Goal: Task Accomplishment & Management: Complete application form

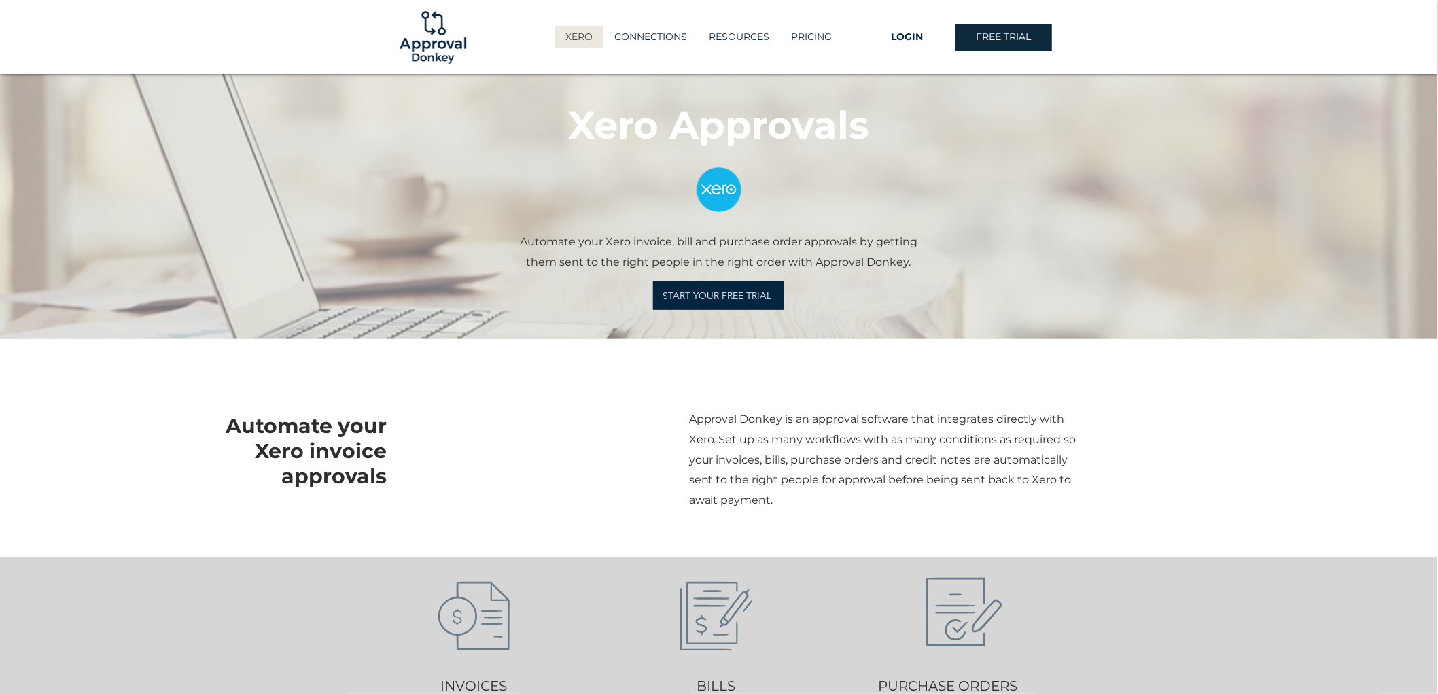
click at [916, 36] on span "LOGIN" at bounding box center [908, 38] width 32 height 14
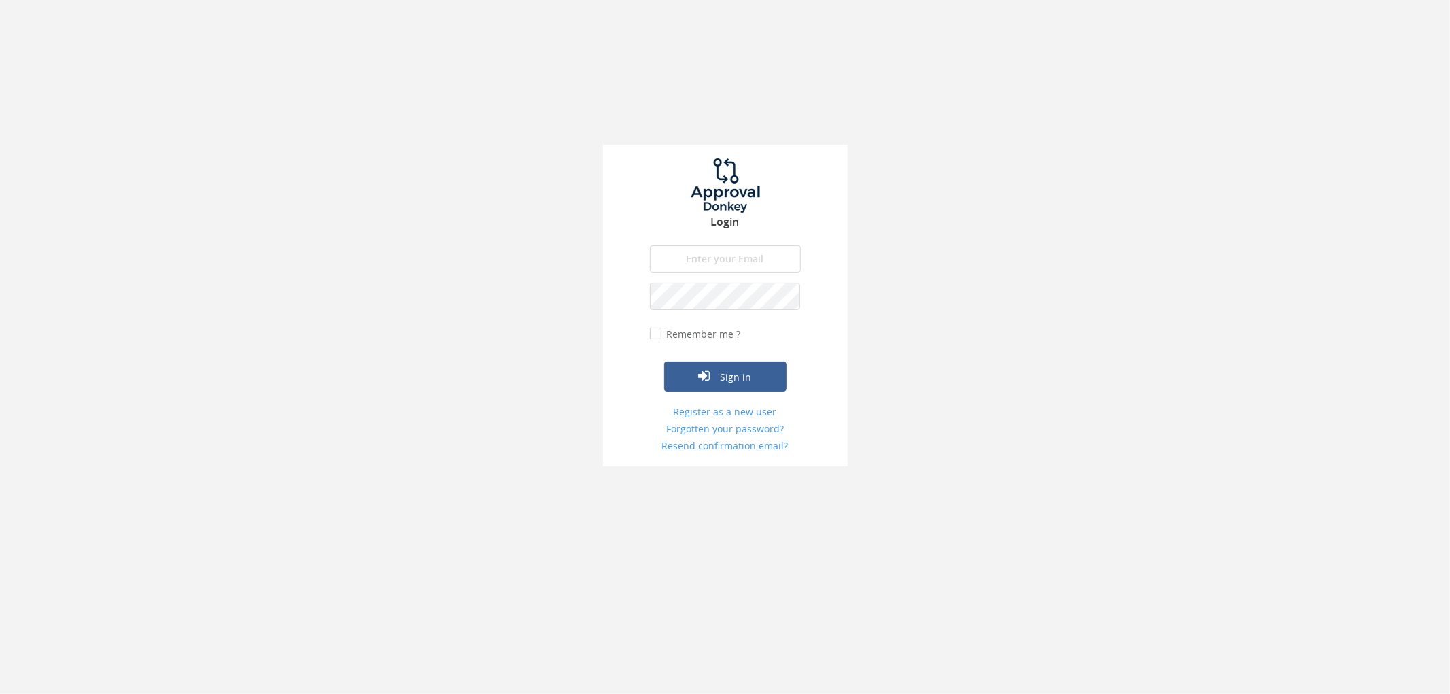
click at [744, 247] on input "email" at bounding box center [725, 258] width 151 height 27
type input "[EMAIL_ADDRESS][DOMAIN_NAME]"
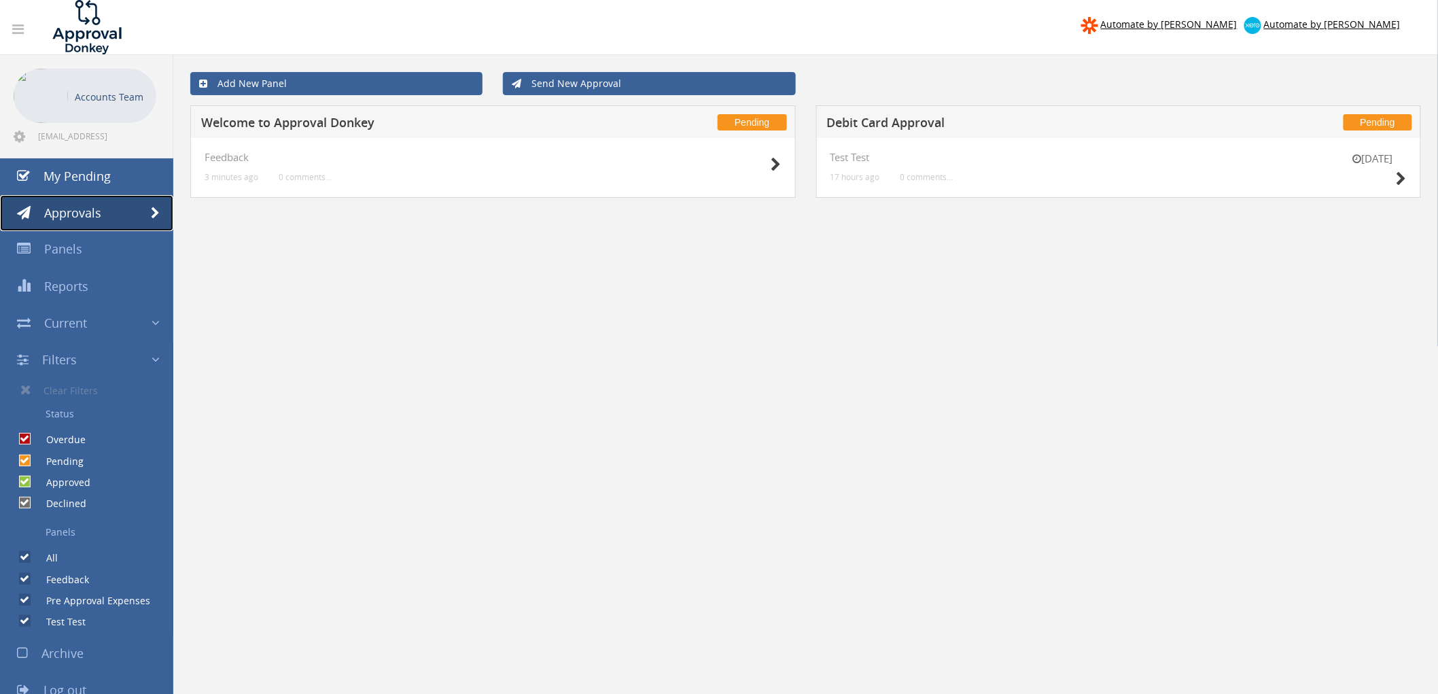
click at [131, 215] on link "Approvals" at bounding box center [86, 213] width 173 height 37
click at [151, 213] on span at bounding box center [155, 213] width 9 height 12
click at [578, 84] on link "Send New Approval" at bounding box center [649, 83] width 292 height 23
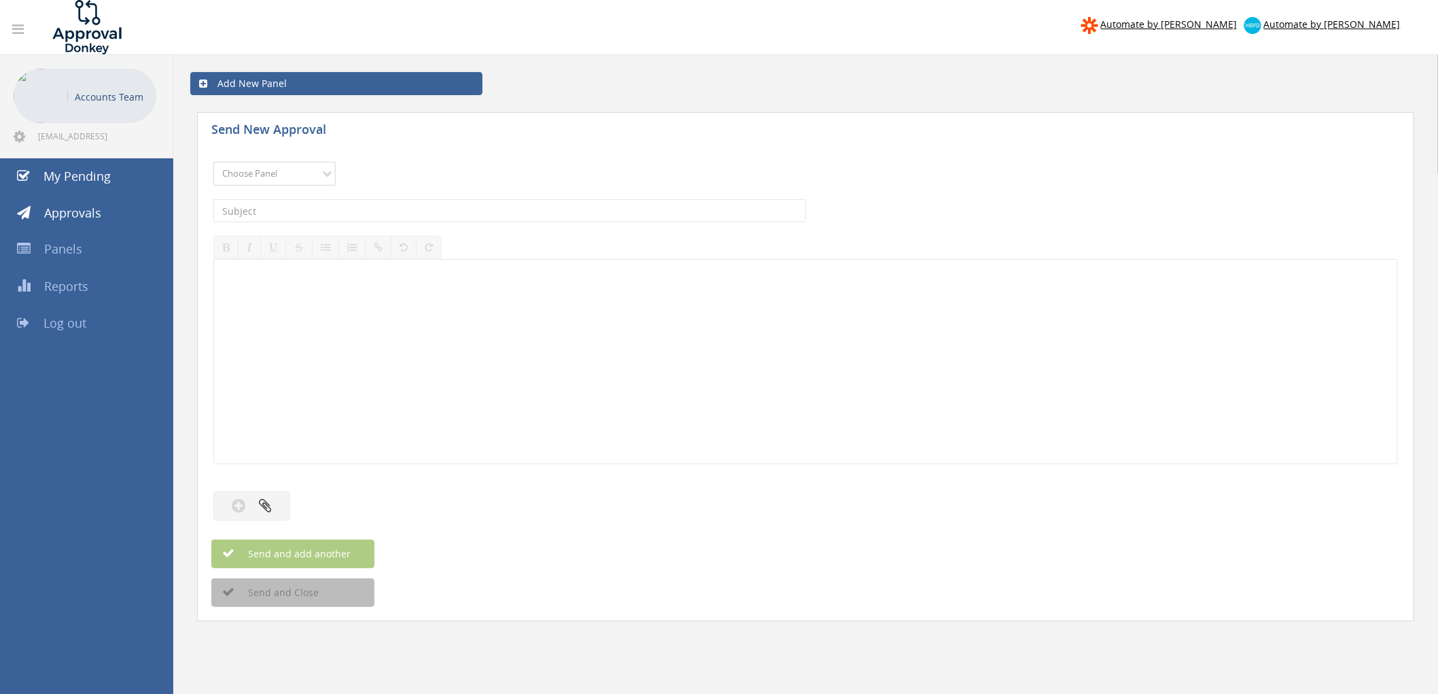
click at [254, 180] on select "Choose Panel Feedback Pre Approval Expenses Test Test" at bounding box center [274, 174] width 122 height 24
select select "14108"
click at [213, 162] on select "Choose Panel Feedback Pre Approval Expenses Test Test" at bounding box center [274, 174] width 122 height 24
click at [310, 179] on select "Choose Panel Feedback Pre Approval Expenses Test Test" at bounding box center [274, 174] width 122 height 24
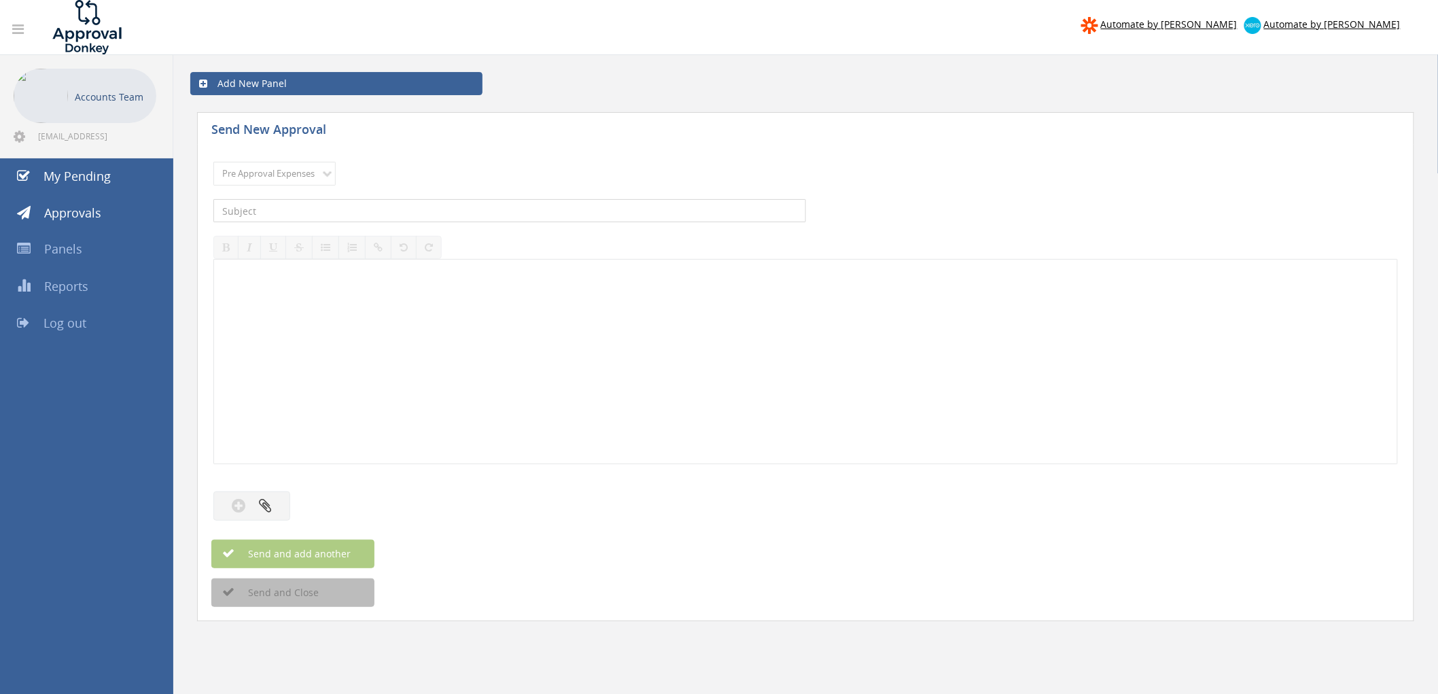
click at [260, 212] on input "text" at bounding box center [509, 210] width 593 height 23
click at [300, 274] on p at bounding box center [805, 270] width 1167 height 13
click at [296, 282] on div at bounding box center [805, 362] width 1183 height 204
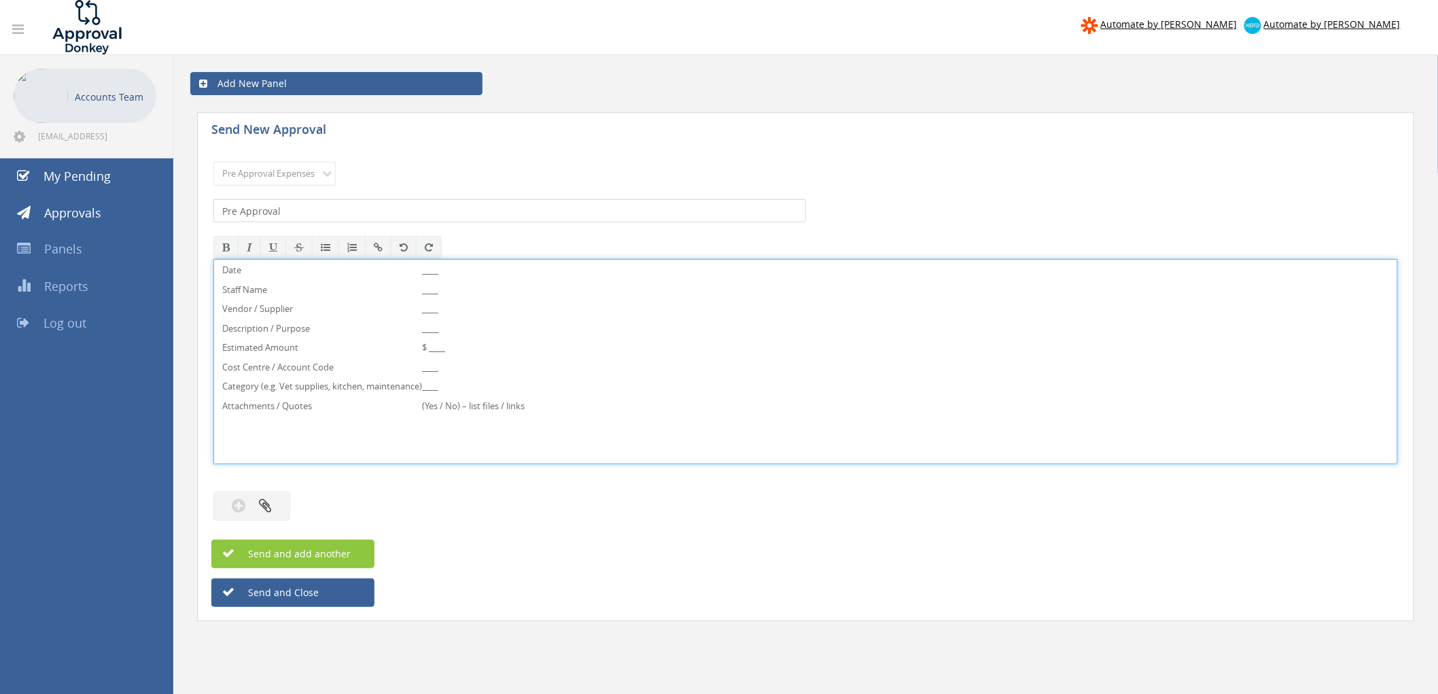
click at [332, 215] on input "Pre Approval" at bounding box center [509, 210] width 593 height 23
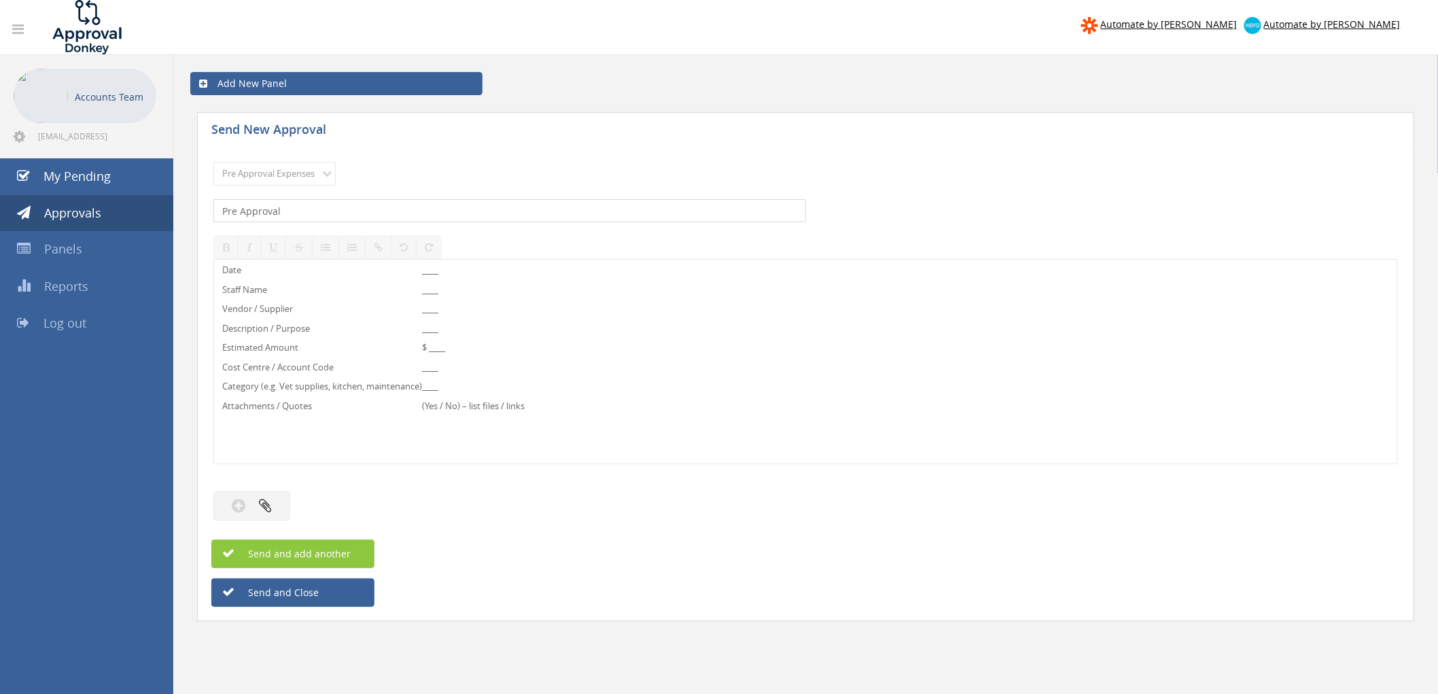
drag, startPoint x: 331, startPoint y: 211, endPoint x: 116, endPoint y: 196, distance: 216.0
click at [116, 196] on div "Automate by [PERSON_NAME] Automate by [PERSON_NAME] Accounts Team [EMAIL_ADDRES…" at bounding box center [719, 435] width 1438 height 871
paste input "Debit Card Purchase Request"
type input "Debit Card Purchase Request"
click at [457, 273] on p "____" at bounding box center [473, 270] width 103 height 13
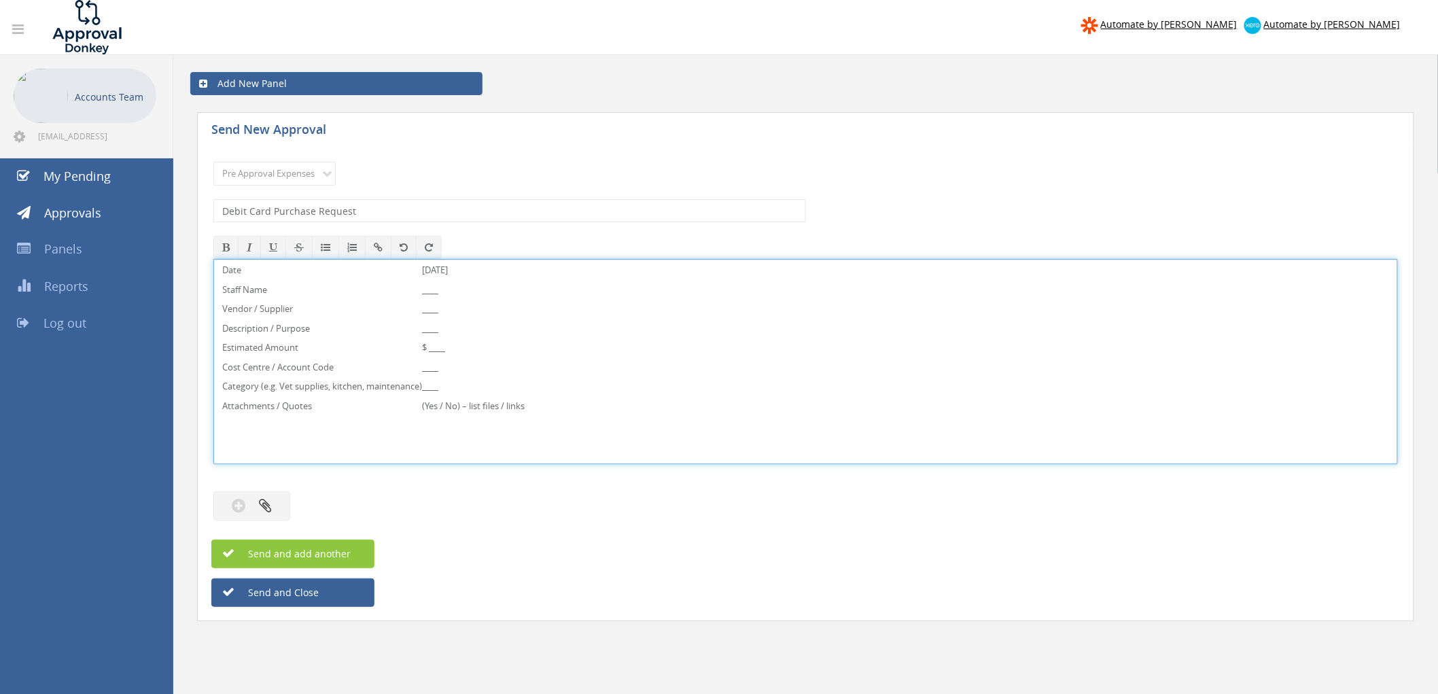
click at [465, 293] on p "____" at bounding box center [473, 289] width 103 height 13
click at [453, 311] on p "____" at bounding box center [473, 308] width 103 height 13
click at [457, 321] on td "Woolworths" at bounding box center [473, 312] width 103 height 20
click at [450, 330] on p "____" at bounding box center [473, 328] width 103 height 13
click at [444, 328] on p "Weekly Groceries" at bounding box center [473, 328] width 103 height 13
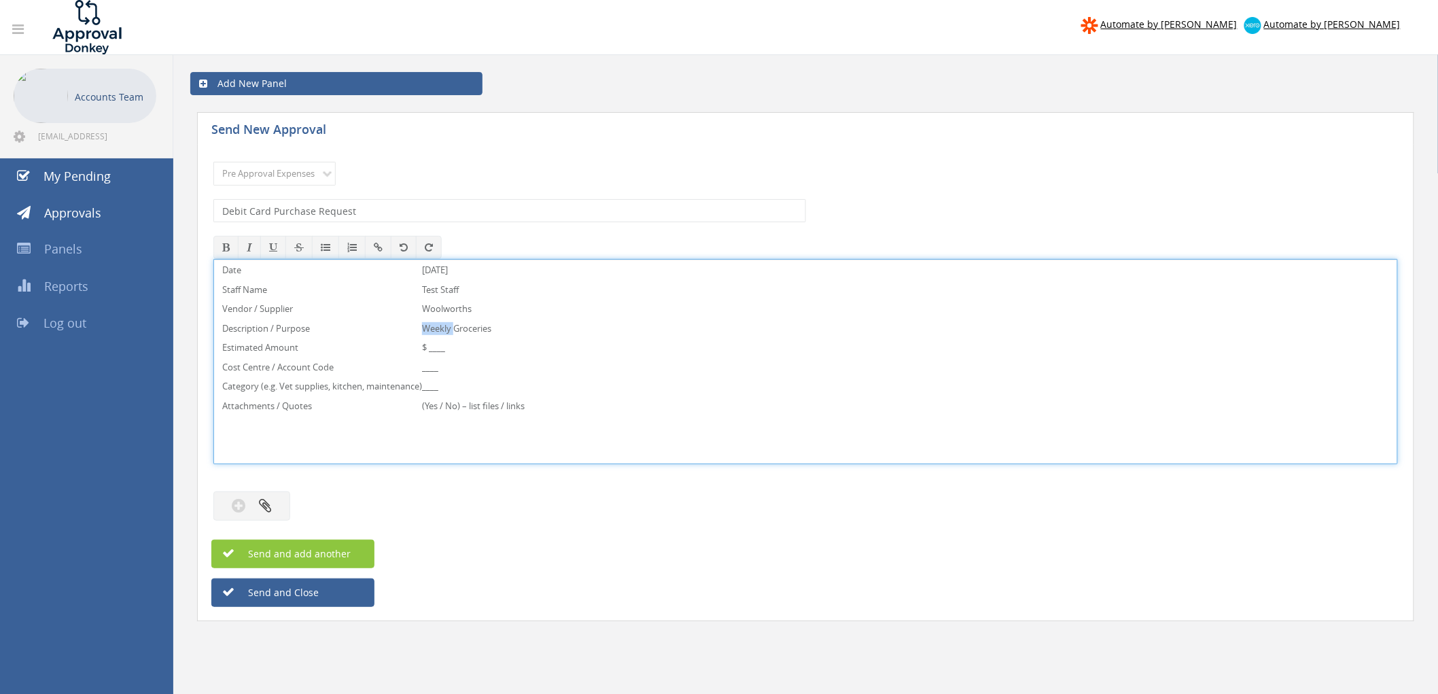
click at [444, 328] on p "Weekly Groceries" at bounding box center [473, 328] width 103 height 13
click at [460, 354] on p "$ ____" at bounding box center [473, 347] width 103 height 13
click at [453, 370] on p "____" at bounding box center [473, 367] width 103 height 13
click at [472, 367] on p "Staff Amenties" at bounding box center [473, 367] width 103 height 13
drag, startPoint x: 496, startPoint y: 368, endPoint x: 471, endPoint y: 368, distance: 25.2
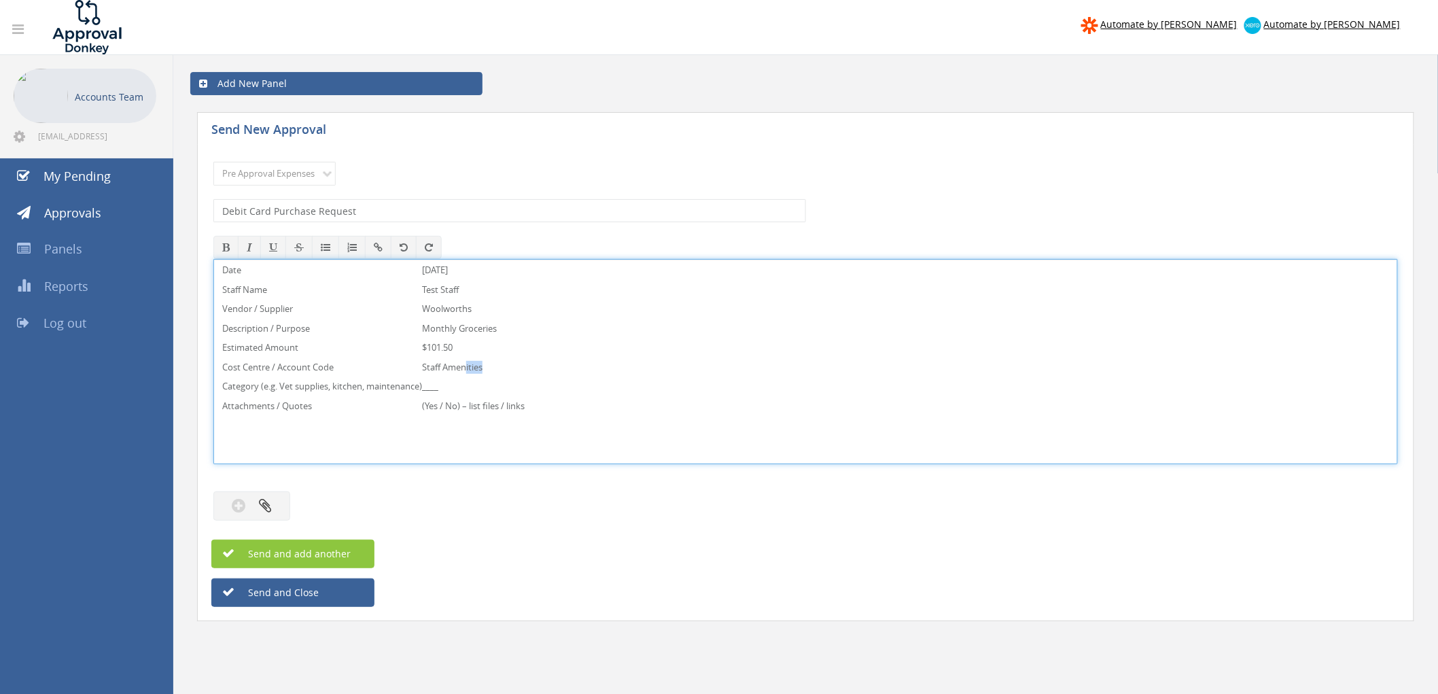
click at [471, 368] on p "Staff Amenities" at bounding box center [473, 367] width 103 height 13
click at [453, 389] on p "____" at bounding box center [473, 386] width 103 height 13
drag, startPoint x: 350, startPoint y: 369, endPoint x: 315, endPoint y: 371, distance: 35.4
click at [224, 368] on p "Cost Centre / Account Code" at bounding box center [322, 367] width 200 height 13
drag, startPoint x: 472, startPoint y: 368, endPoint x: 423, endPoint y: 368, distance: 48.3
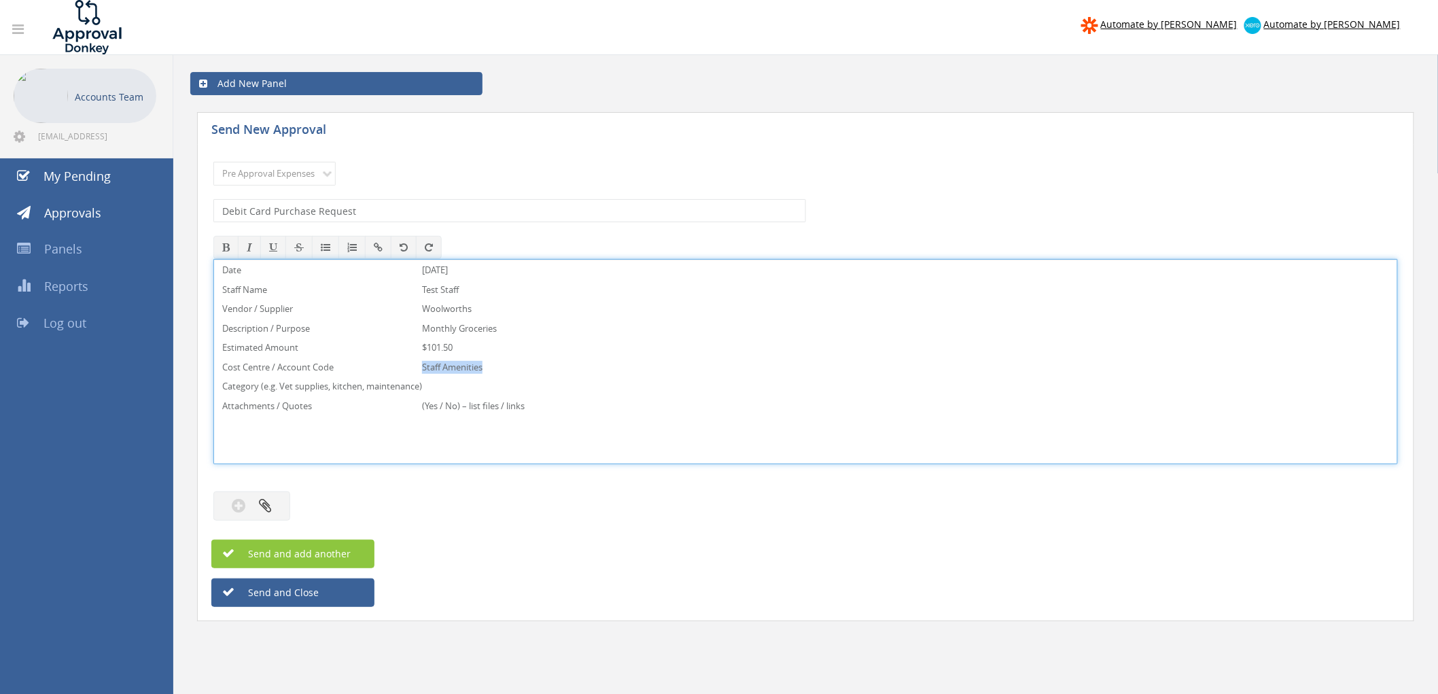
click at [423, 368] on tr "Cost Centre / Account Code Staff Amenities" at bounding box center [373, 371] width 302 height 20
drag, startPoint x: 351, startPoint y: 367, endPoint x: 223, endPoint y: 365, distance: 127.8
click at [223, 365] on p "Cost Centre / Account Code" at bounding box center [322, 367] width 200 height 13
click at [446, 391] on p at bounding box center [473, 386] width 103 height 13
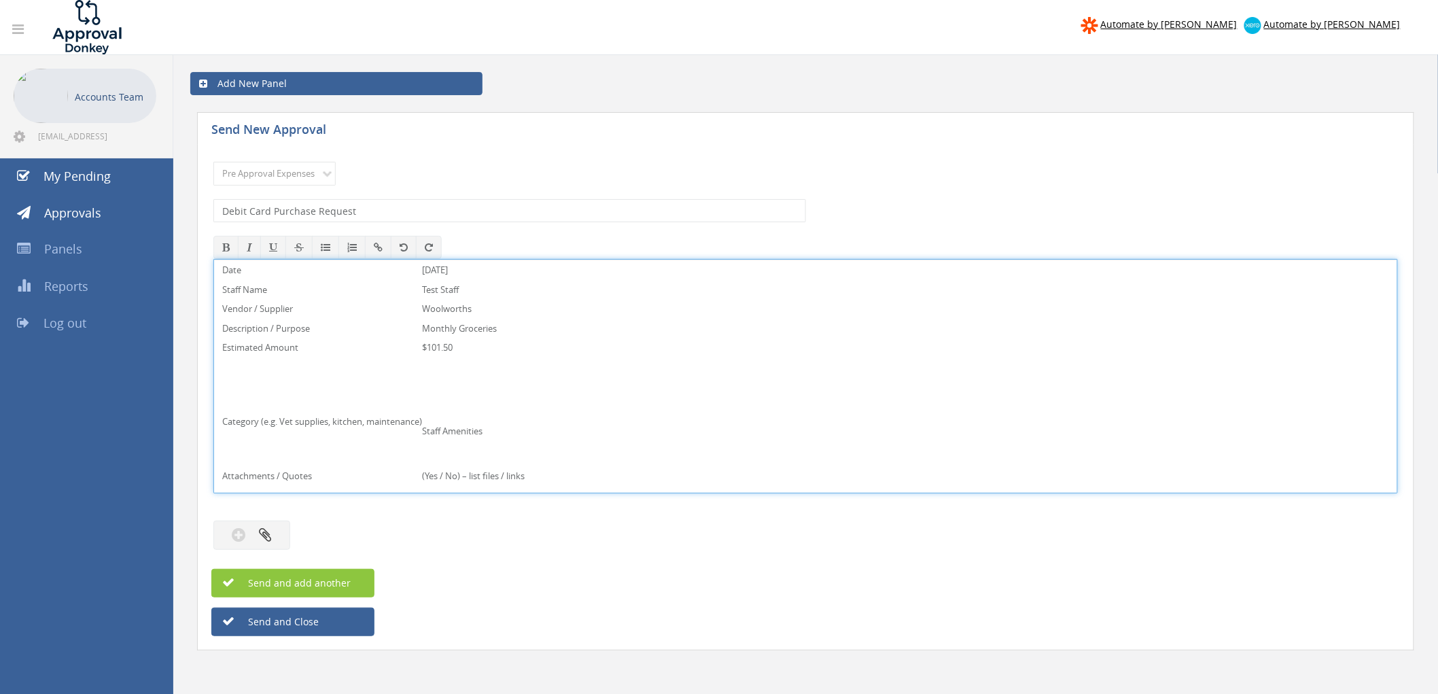
click at [430, 434] on p "Staff Amenities" at bounding box center [452, 431] width 60 height 13
click at [432, 432] on p "Staff Amenities" at bounding box center [452, 431] width 60 height 13
click at [425, 432] on tr "Category (e.g. Vet supplies, kitchen, maintenance) Staff Amenities" at bounding box center [373, 424] width 302 height 89
click at [472, 439] on td "Staff Amenities" at bounding box center [452, 435] width 60 height 20
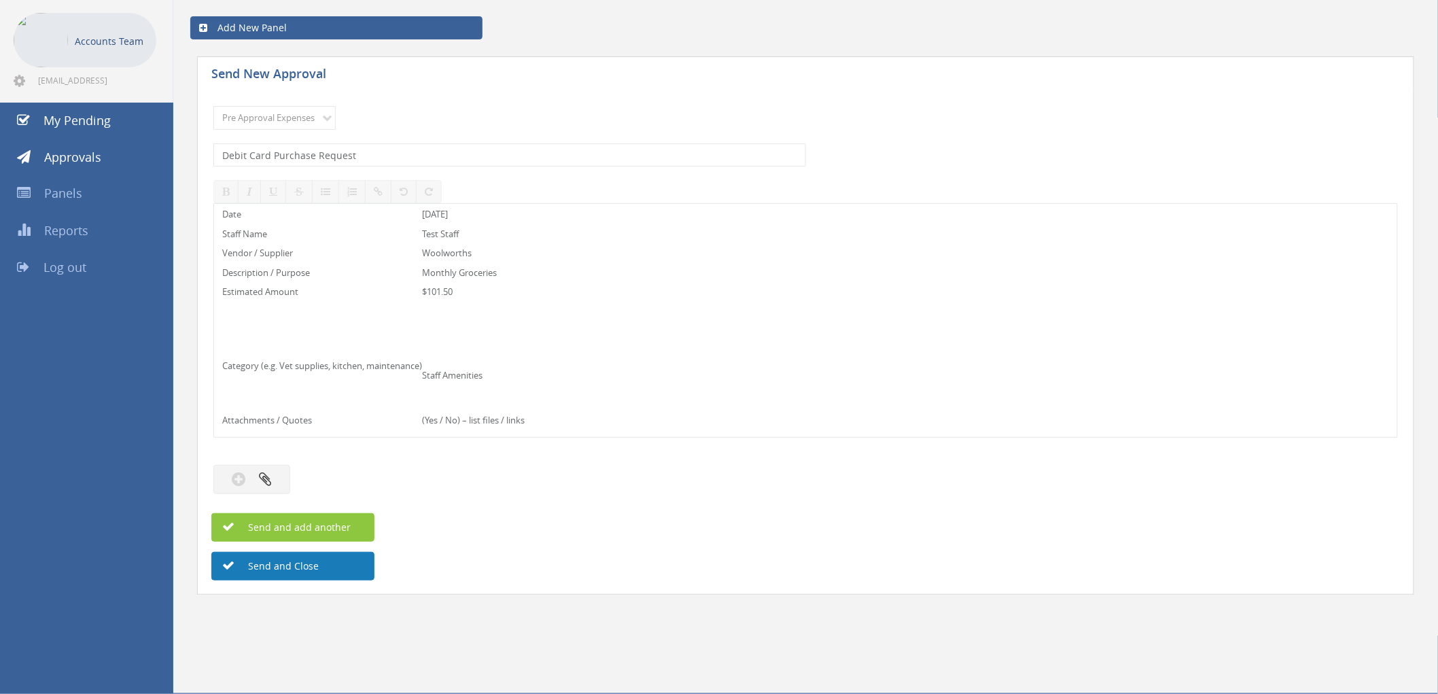
click at [286, 566] on button "Send and Close" at bounding box center [292, 566] width 163 height 29
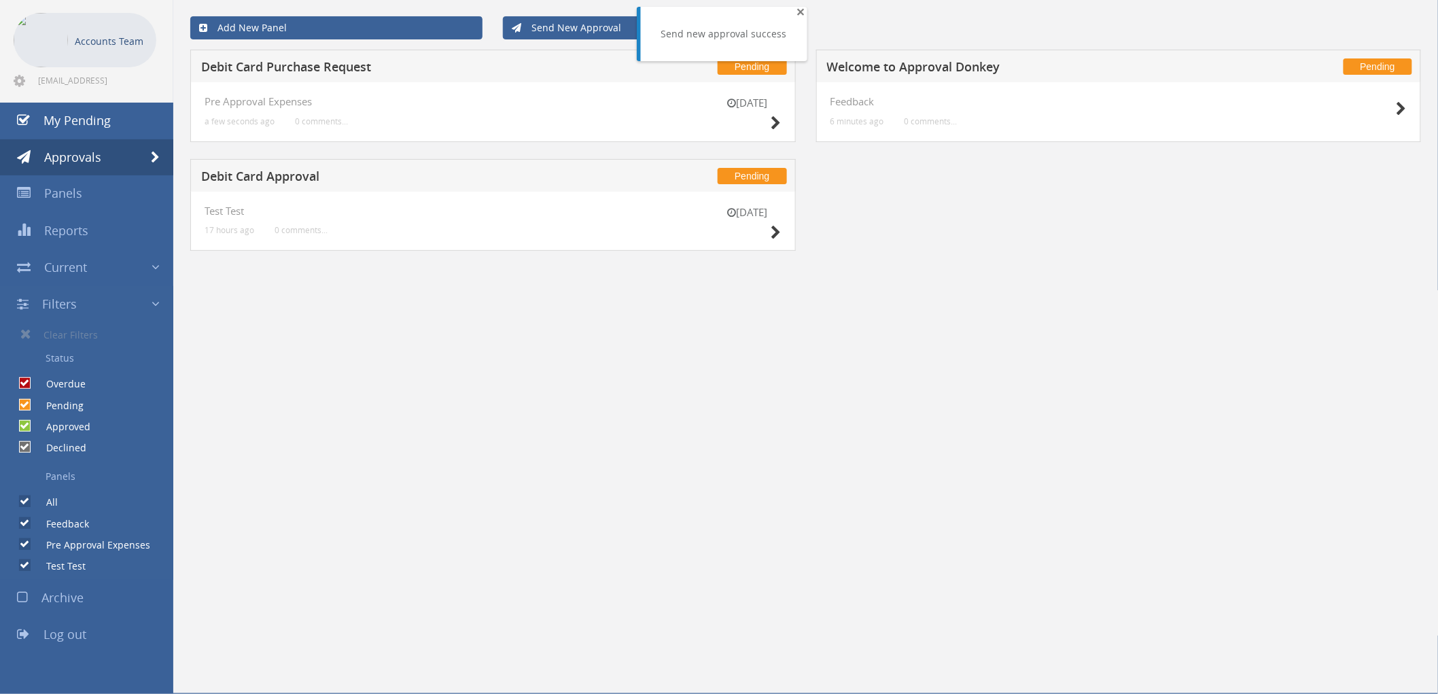
click at [797, 14] on span "×" at bounding box center [801, 11] width 8 height 19
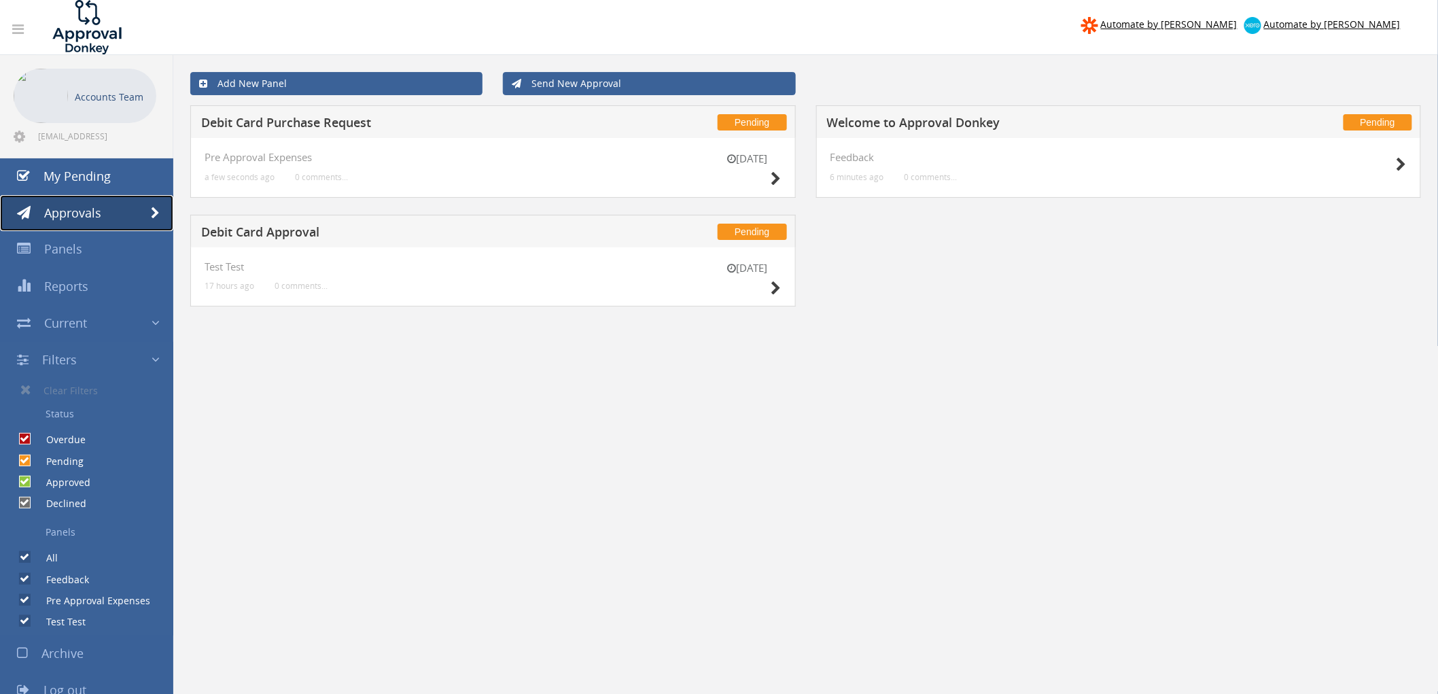
click at [154, 213] on span at bounding box center [155, 213] width 9 height 12
click at [19, 138] on icon at bounding box center [20, 137] width 12 height 14
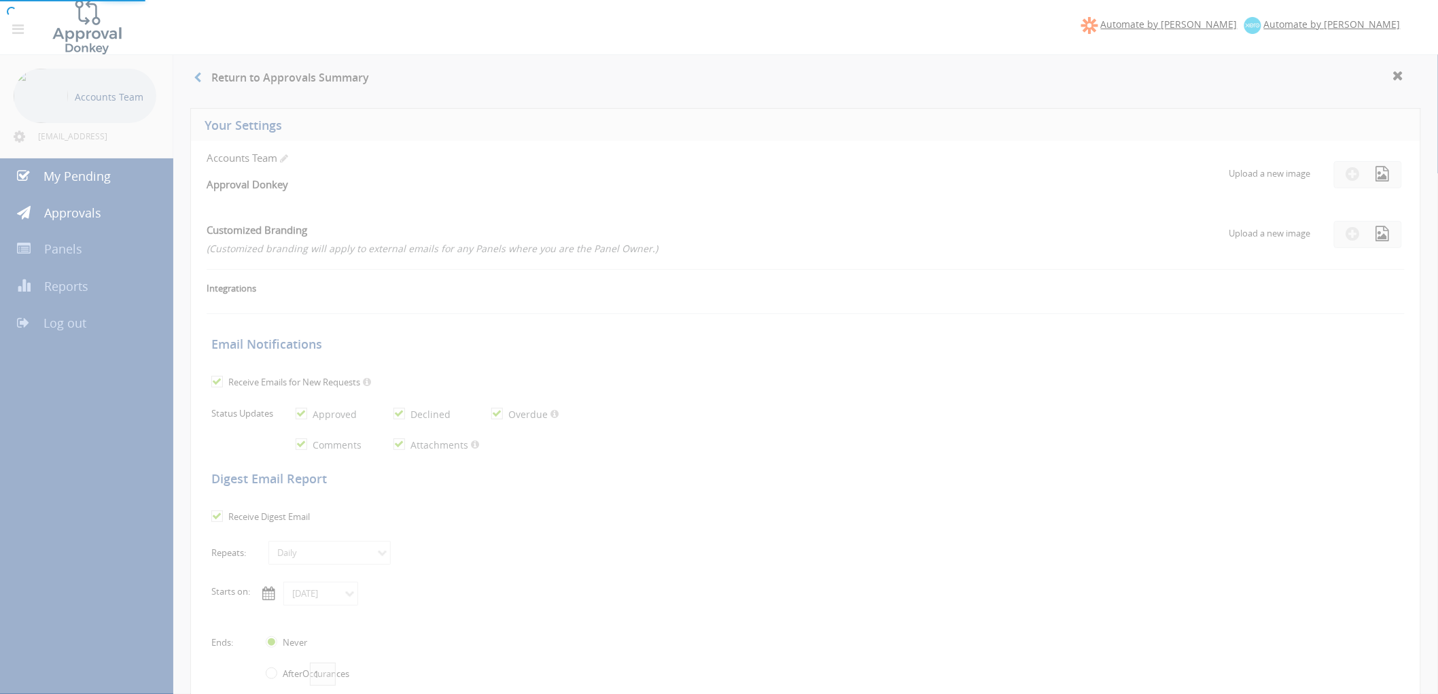
checkbox input "true"
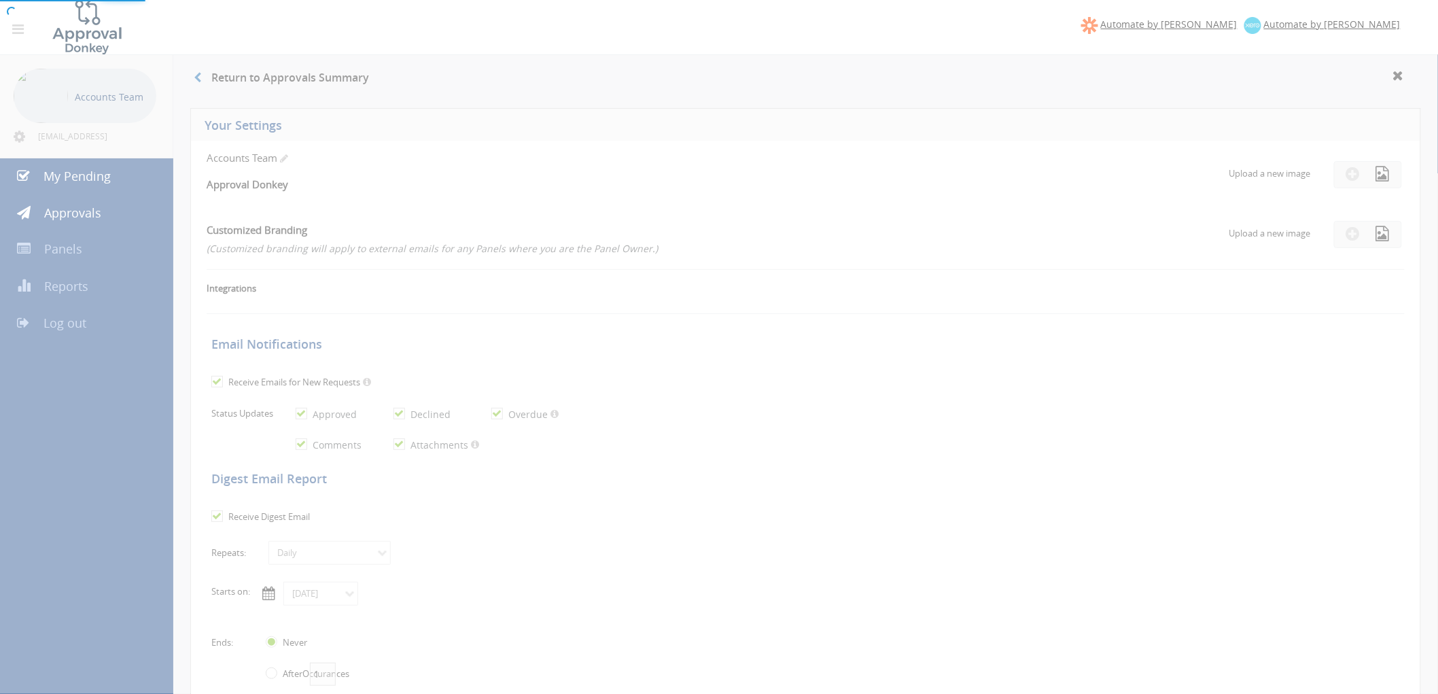
checkbox input "true"
select select "number:1"
checkbox input "true"
type input "[DATE]"
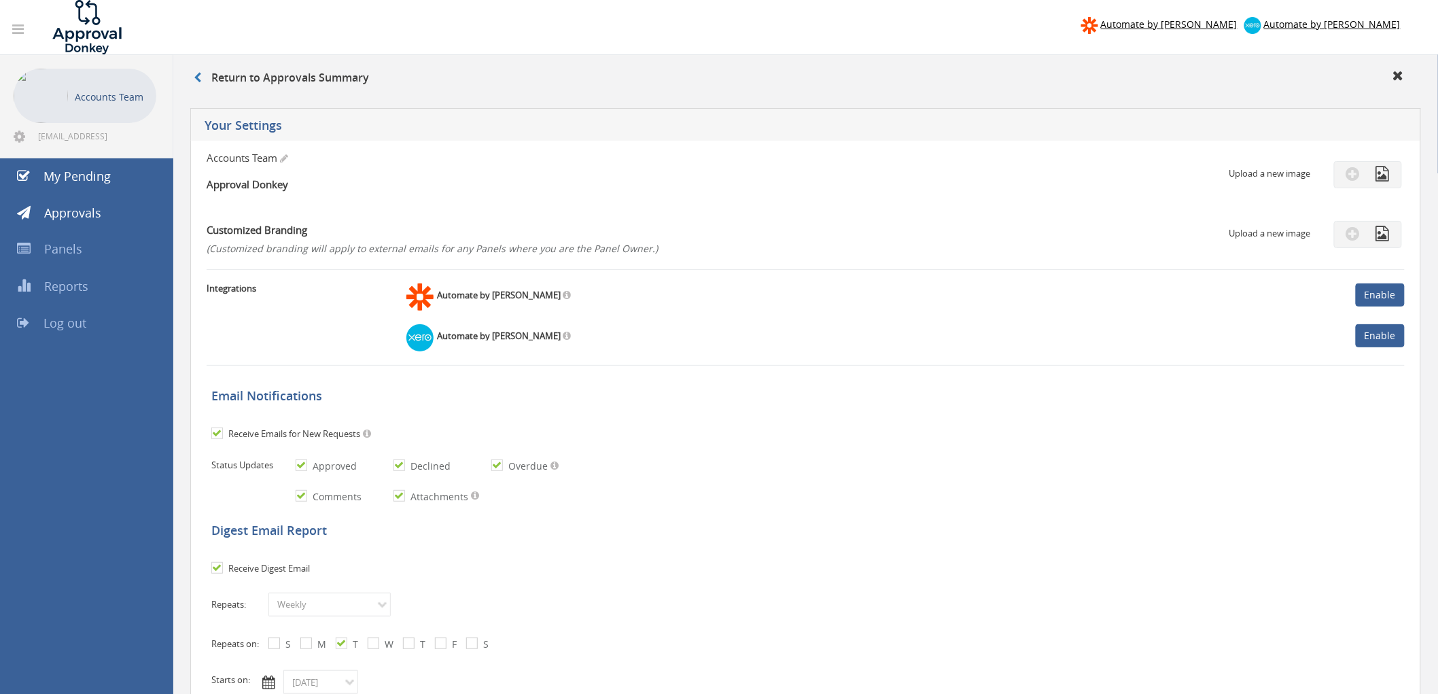
click at [214, 432] on input "Receive Emails for New Requests" at bounding box center [215, 434] width 9 height 9
checkbox input "false"
click at [690, 524] on h5 "Digest Email Report" at bounding box center [809, 531] width 1196 height 14
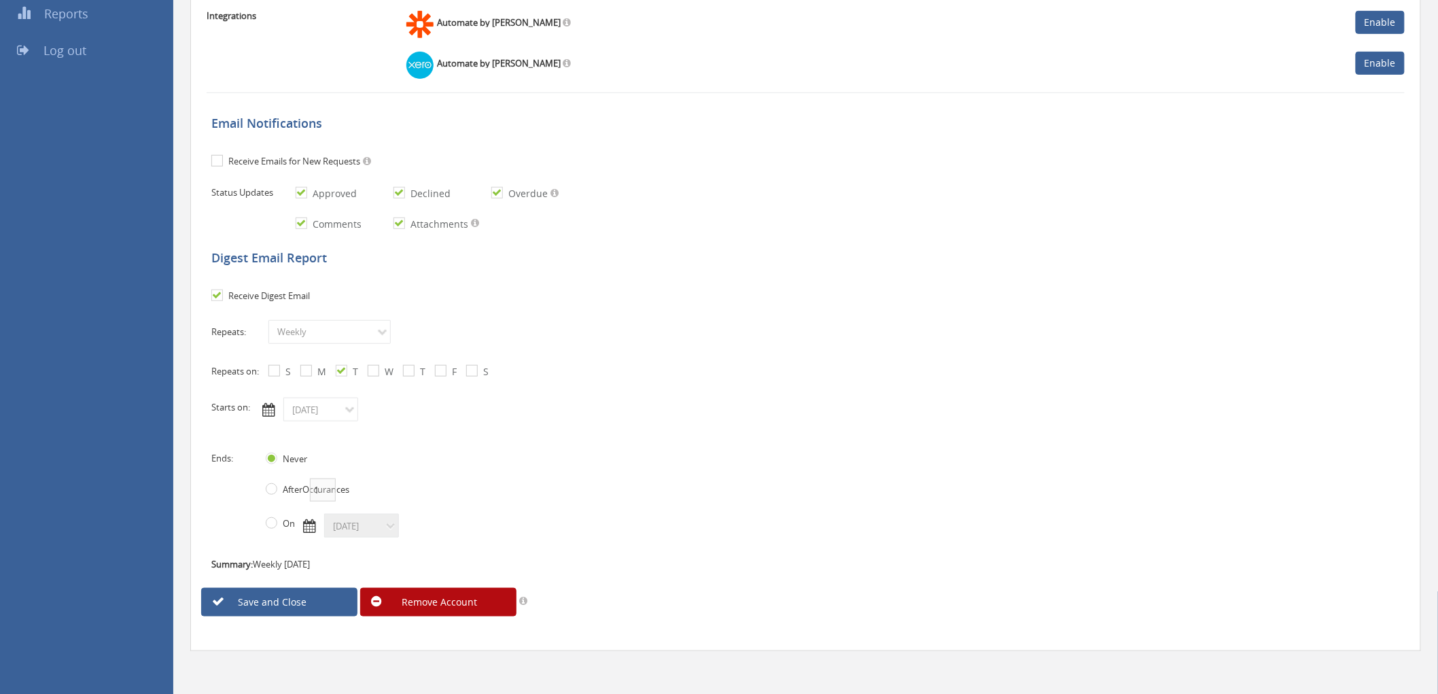
scroll to position [273, 0]
click at [289, 602] on link "Save and Close" at bounding box center [279, 601] width 156 height 29
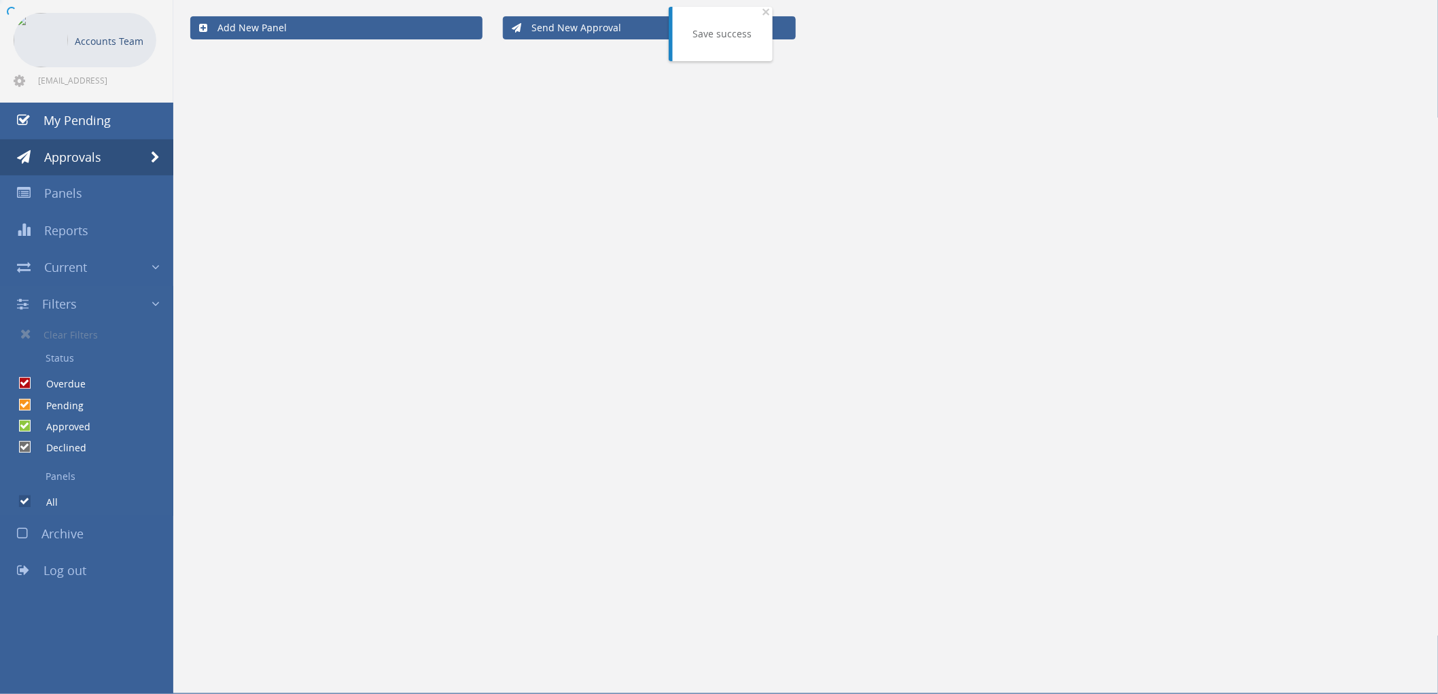
scroll to position [55, 0]
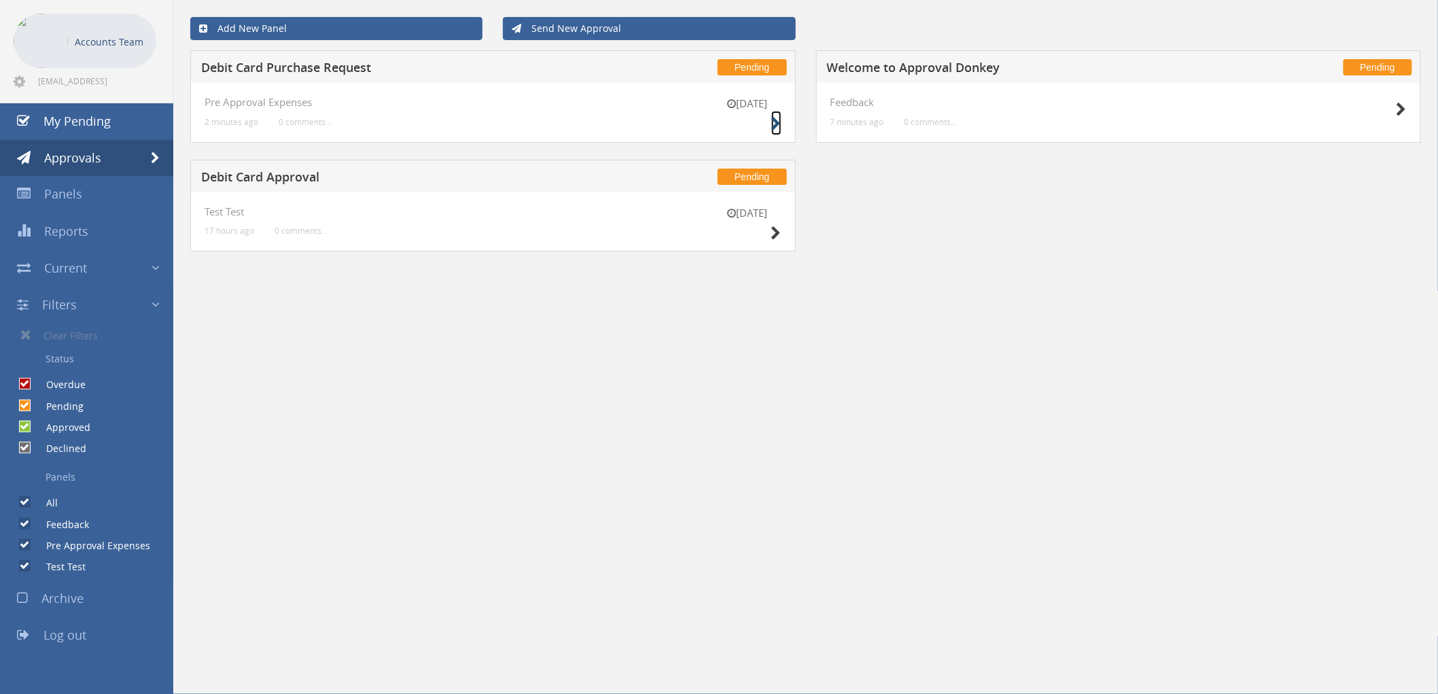
click at [775, 124] on icon at bounding box center [776, 124] width 10 height 14
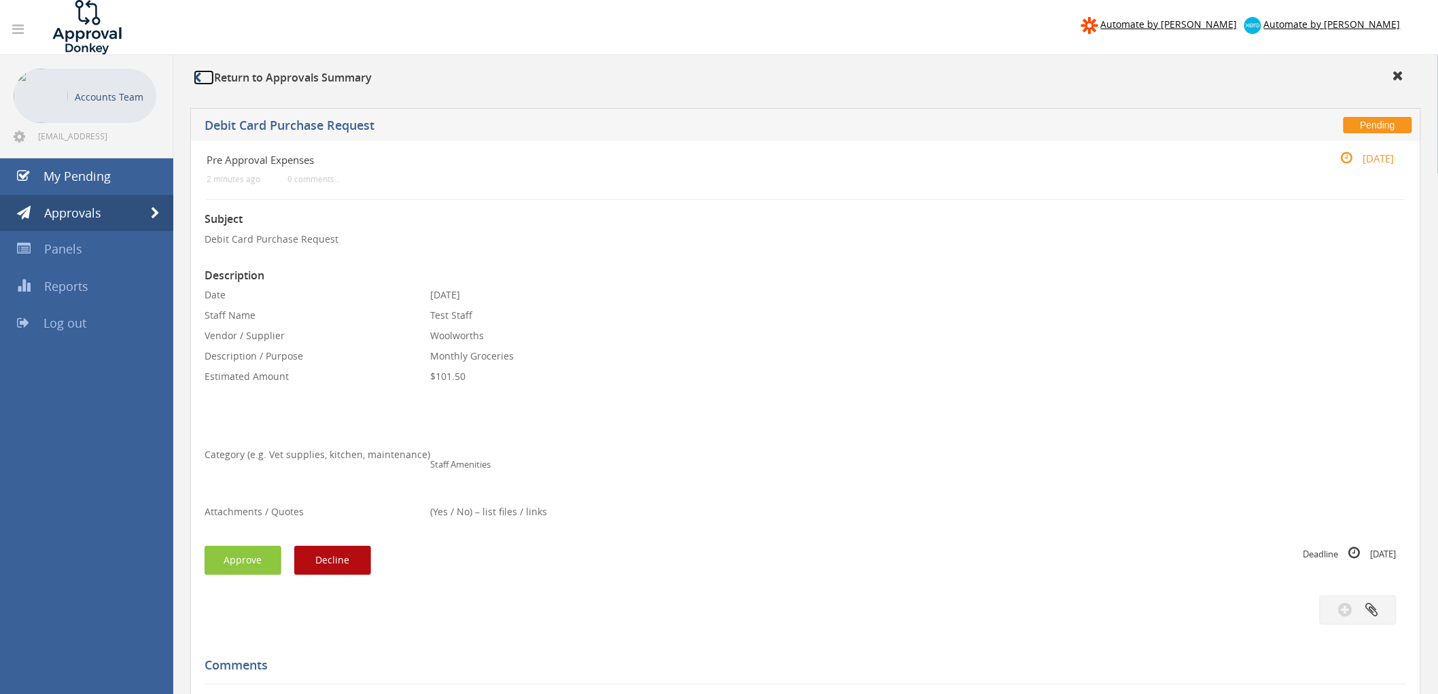
click at [203, 75] on link at bounding box center [204, 77] width 20 height 15
click at [196, 76] on icon at bounding box center [197, 77] width 7 height 11
